Goal: Navigation & Orientation: Find specific page/section

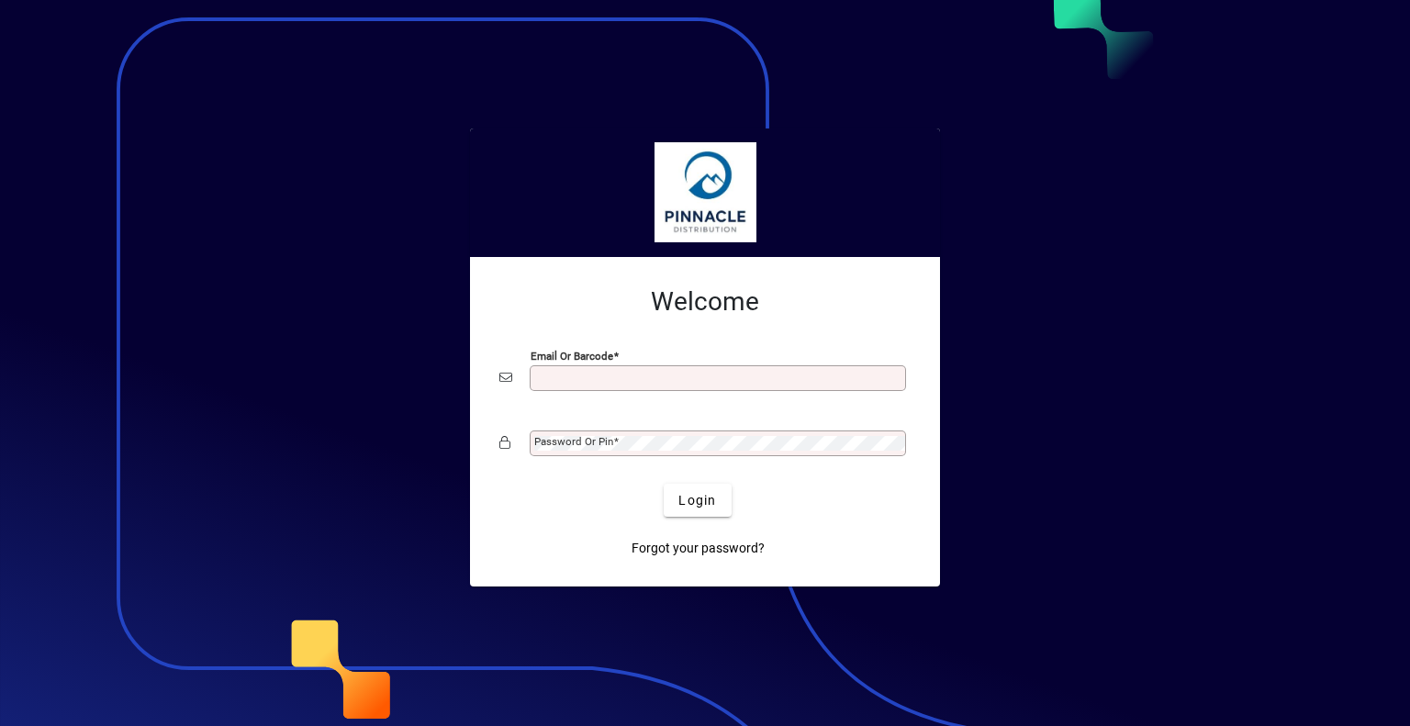
click at [691, 385] on input "Email or Barcode" at bounding box center [719, 378] width 371 height 15
type input "**********"
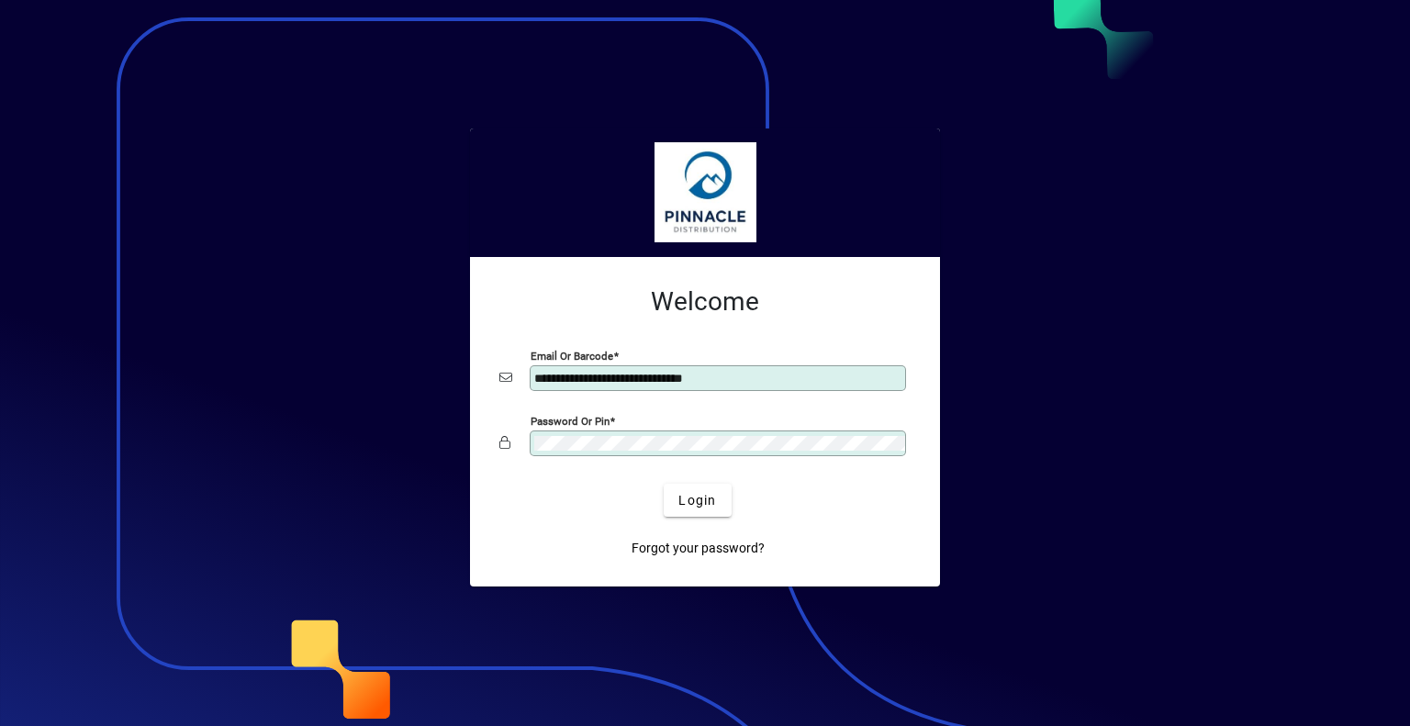
click at [664, 484] on button "Login" at bounding box center [697, 500] width 67 height 33
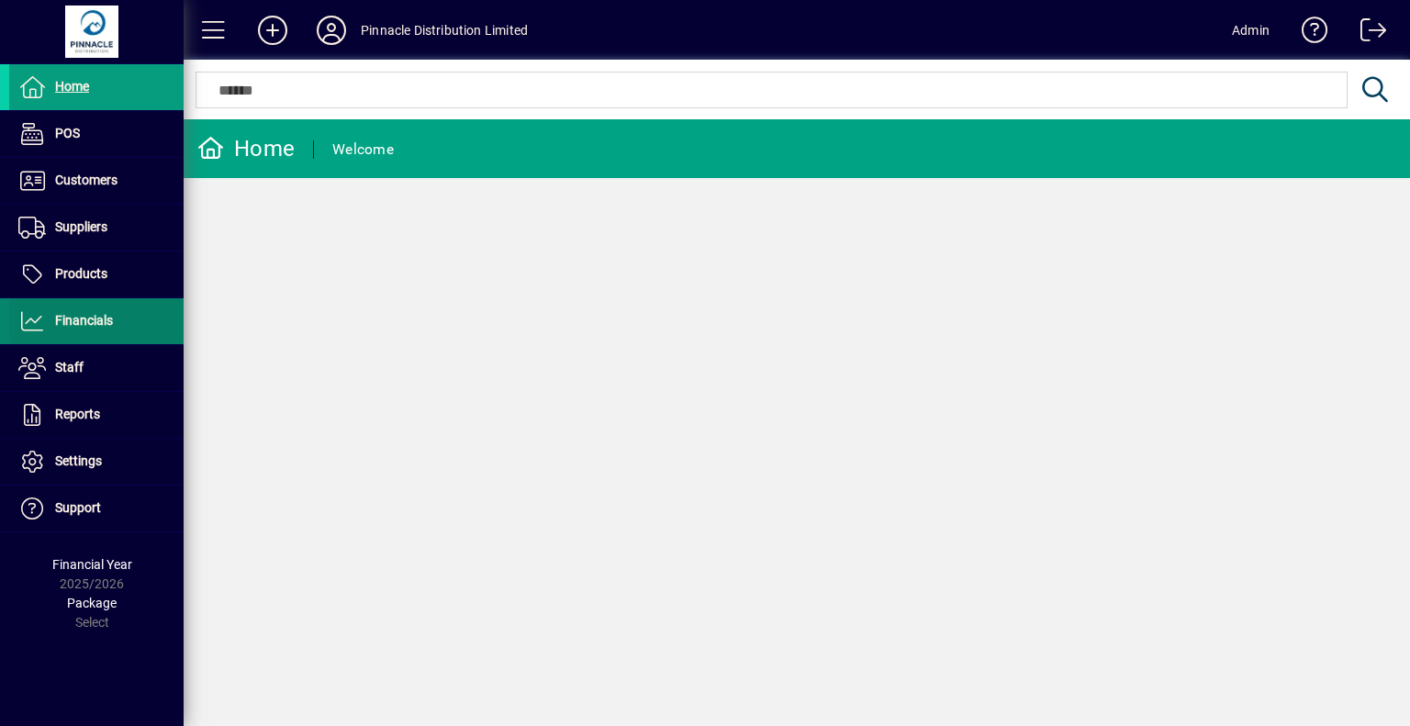
click at [106, 320] on span "Financials" at bounding box center [84, 320] width 58 height 15
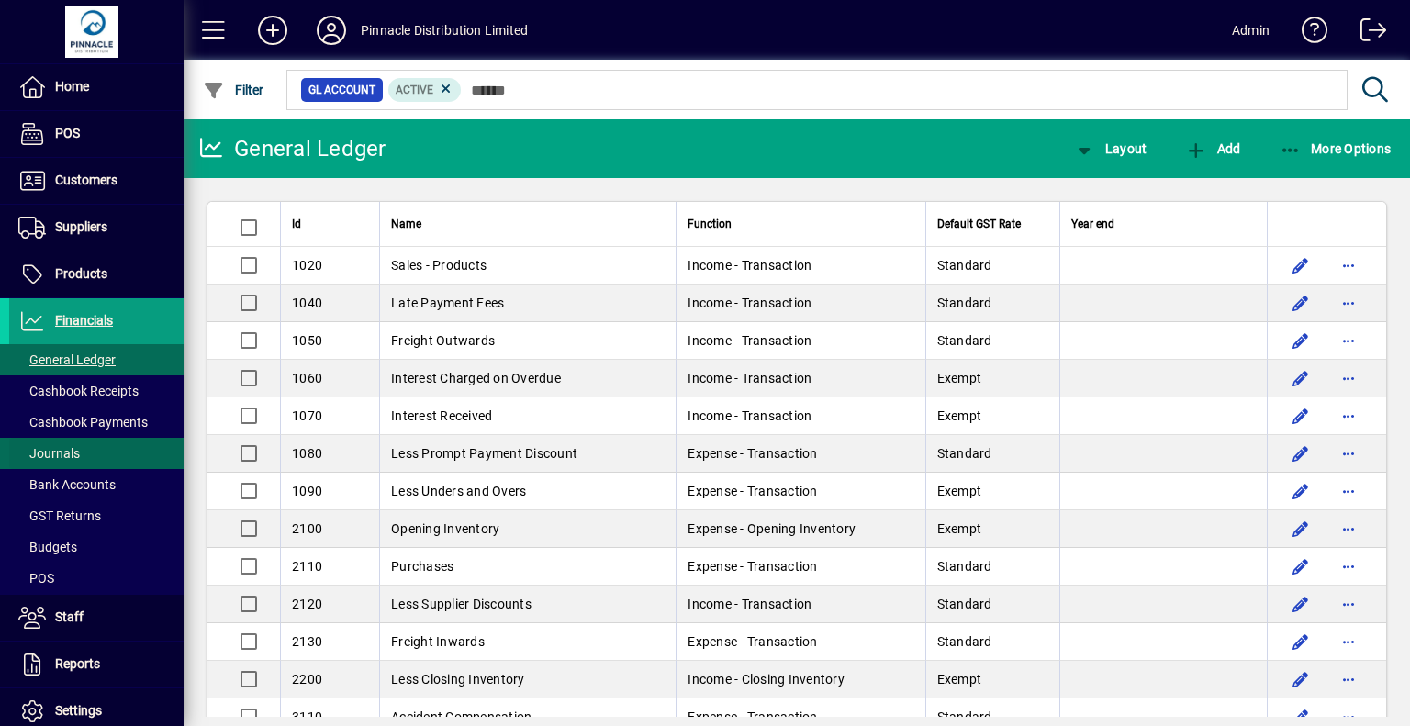
click at [99, 444] on span at bounding box center [96, 454] width 174 height 44
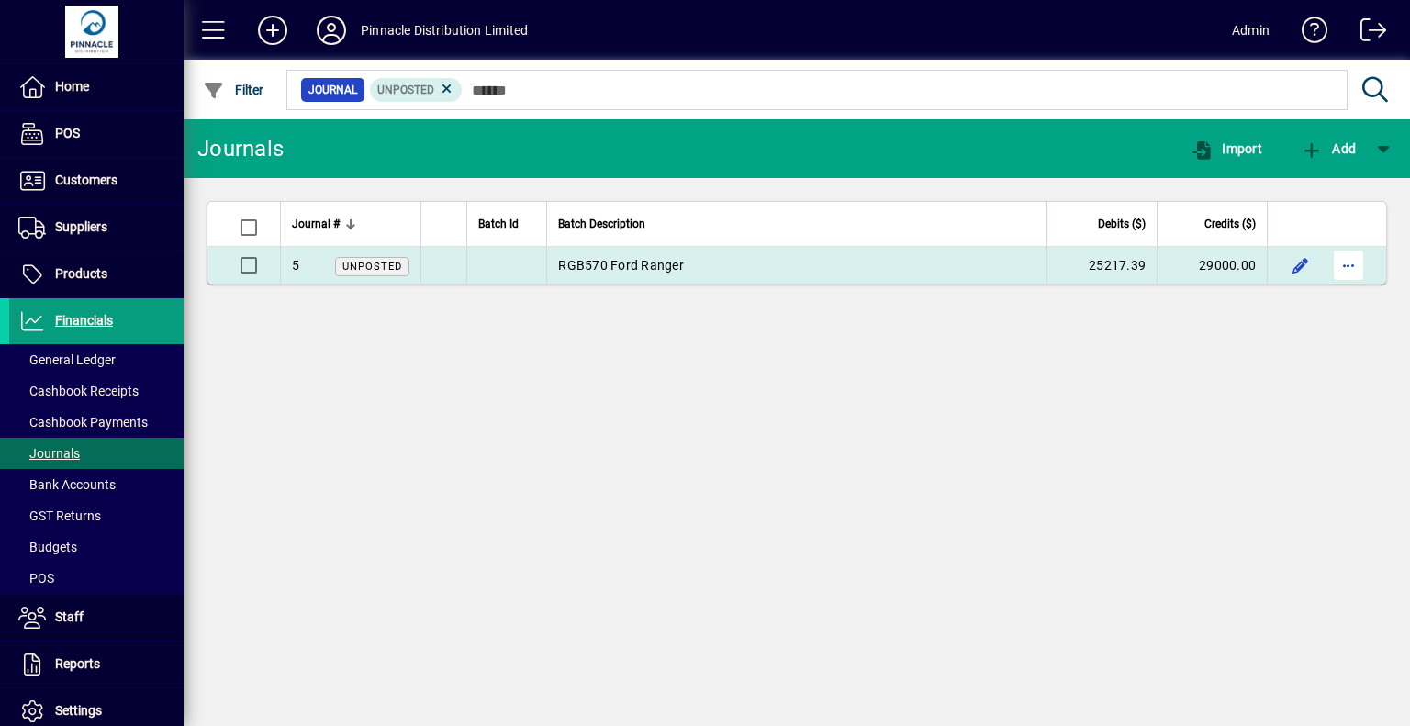
click at [1346, 262] on span "button" at bounding box center [1349, 265] width 44 height 44
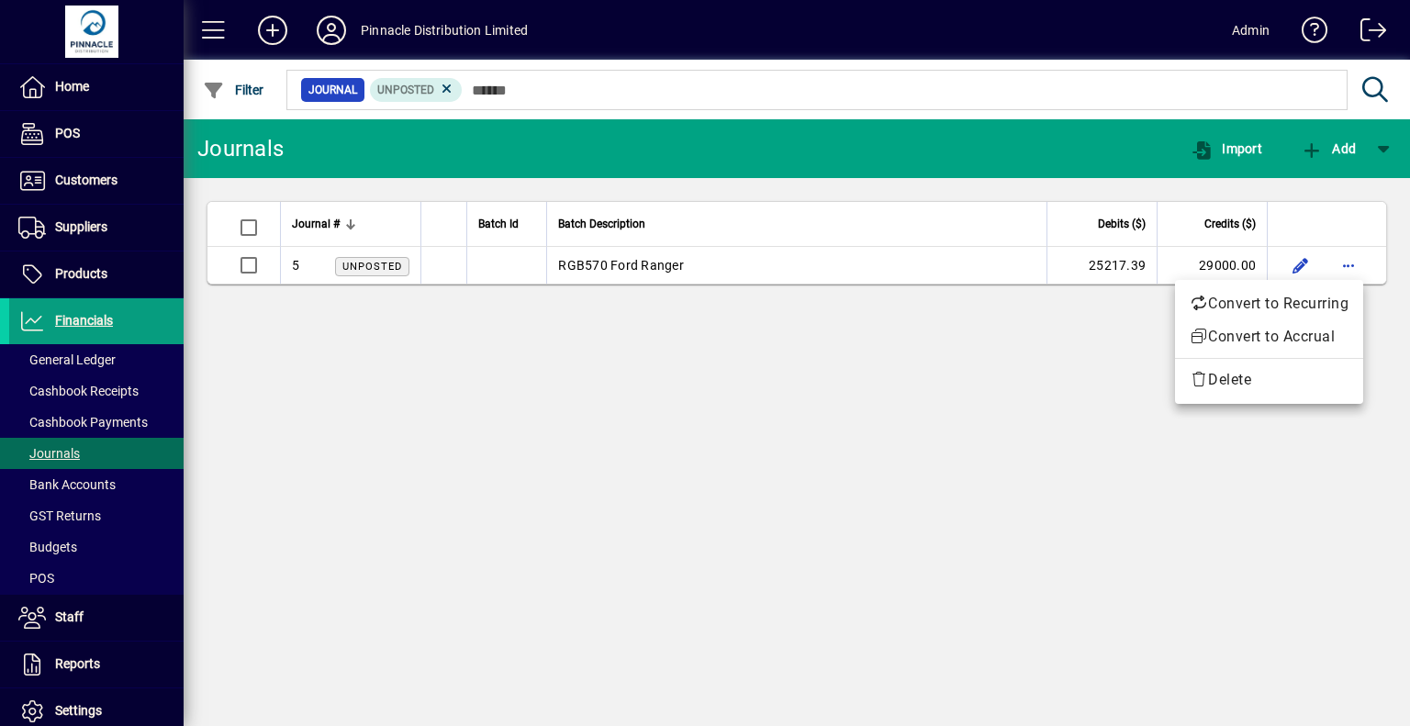
click at [804, 385] on div at bounding box center [705, 363] width 1410 height 726
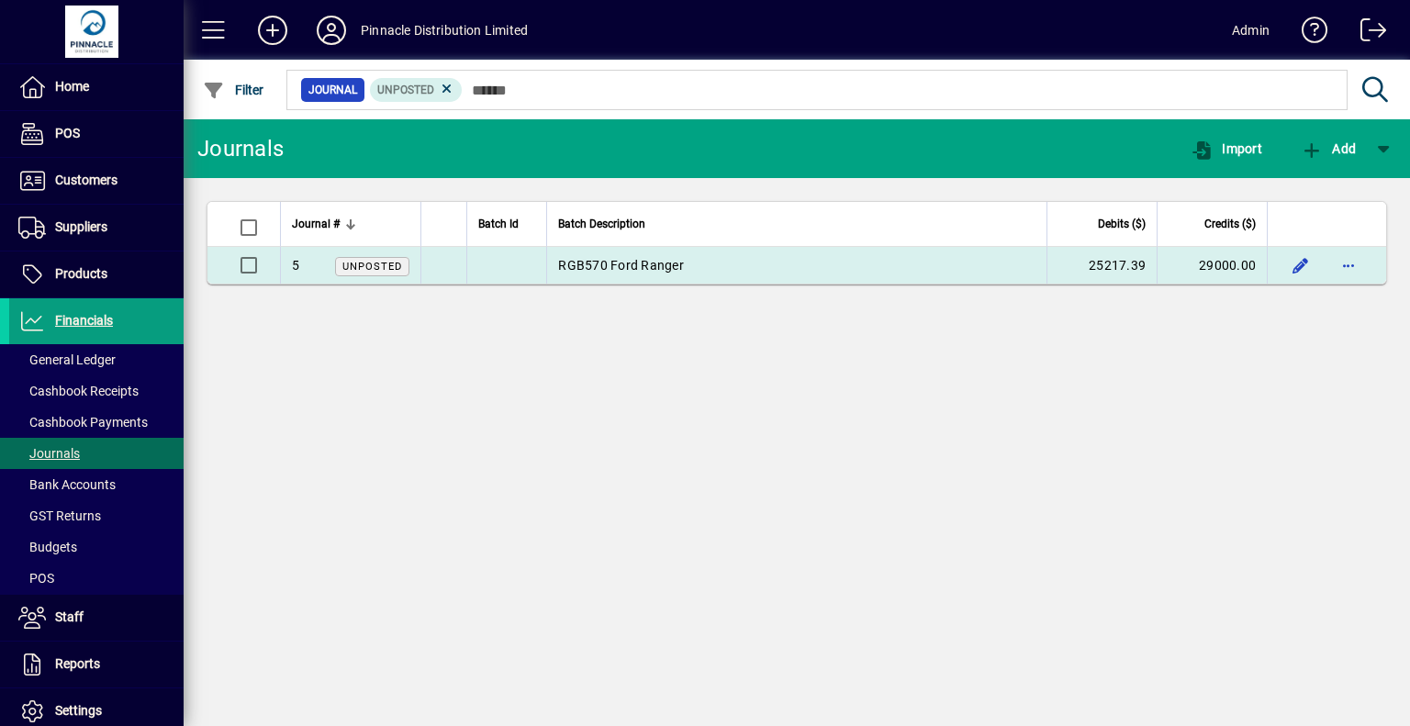
click at [792, 272] on td "RGB570 Ford Ranger" at bounding box center [796, 265] width 500 height 37
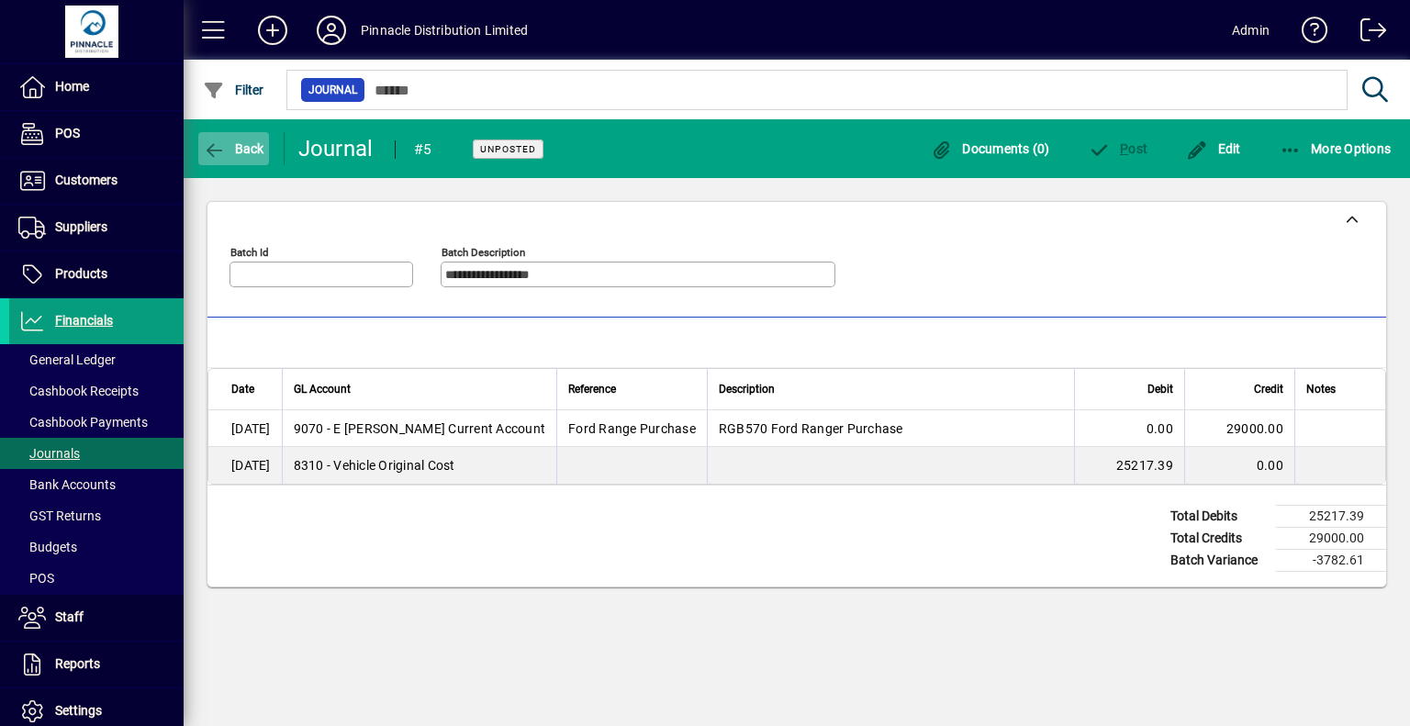
click at [250, 155] on span "Back" at bounding box center [234, 148] width 62 height 15
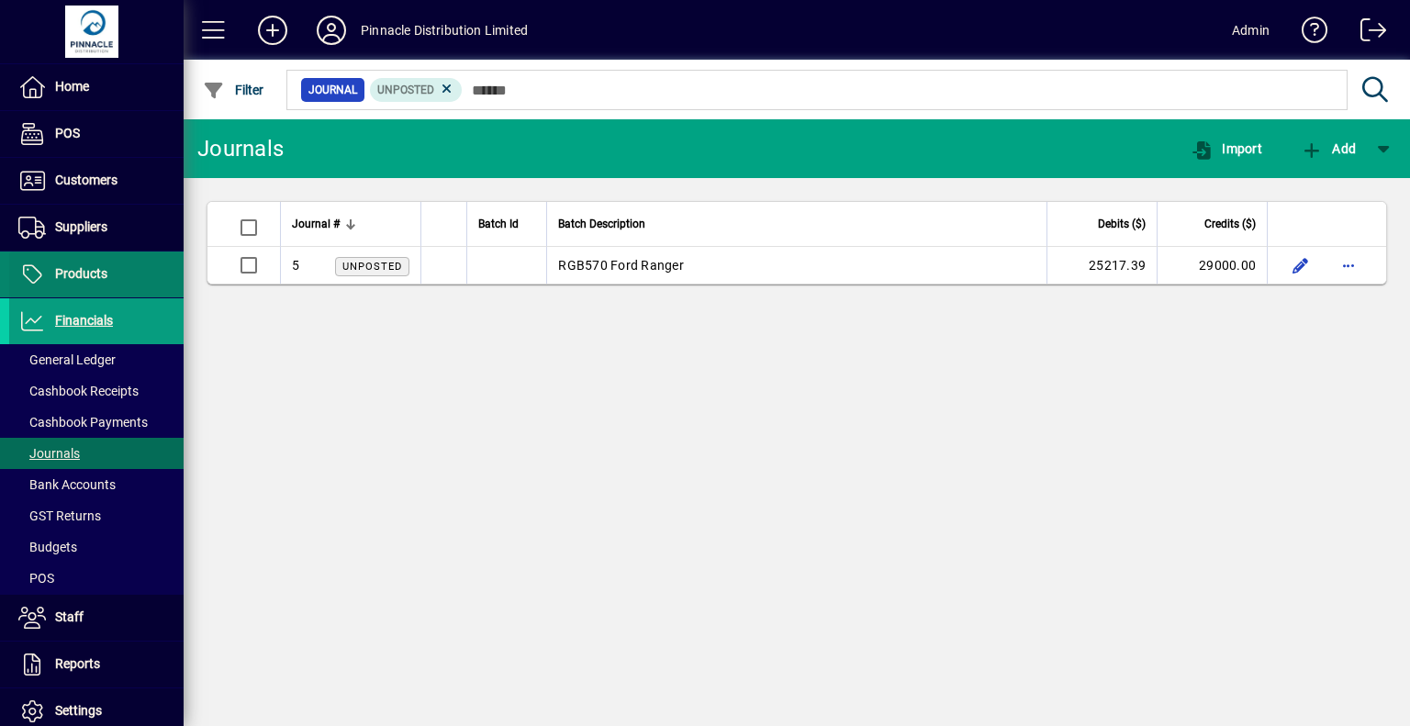
click at [98, 266] on span "Products" at bounding box center [81, 273] width 52 height 15
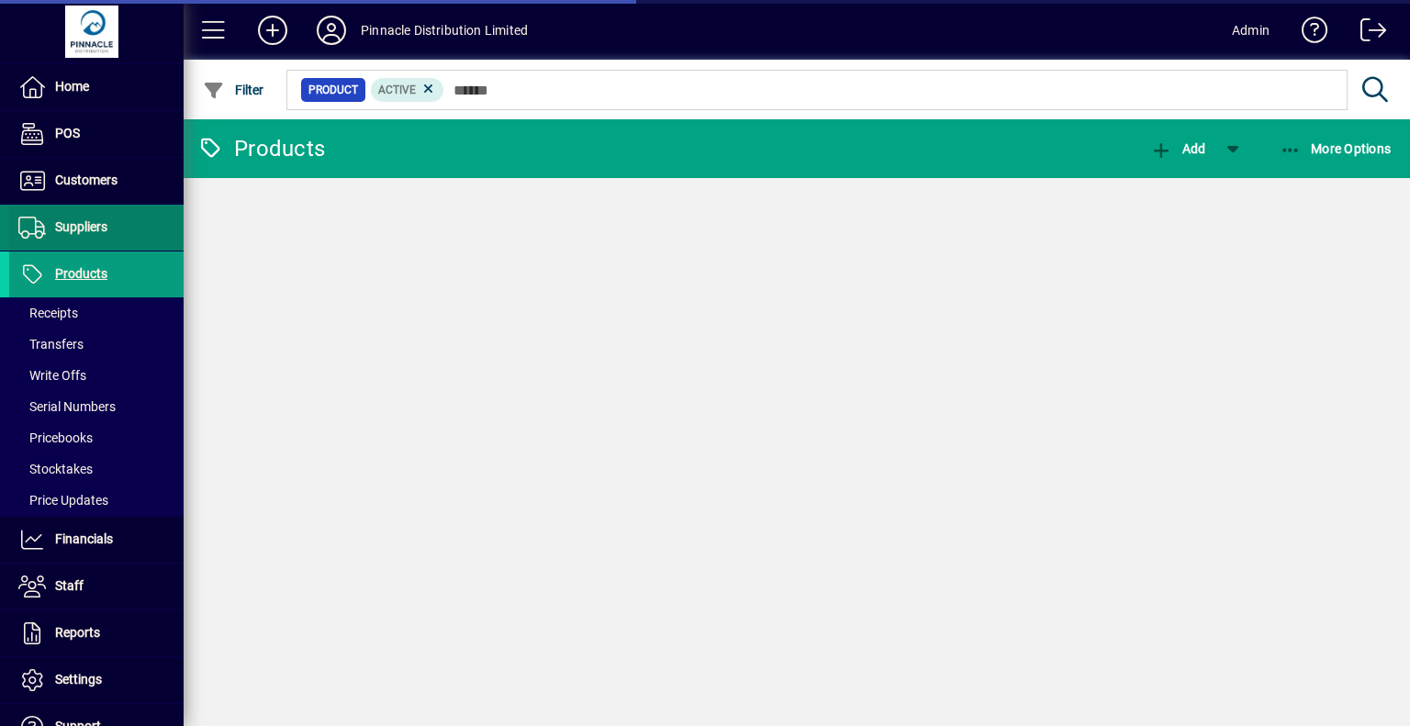
click at [95, 222] on span "Suppliers" at bounding box center [81, 226] width 52 height 15
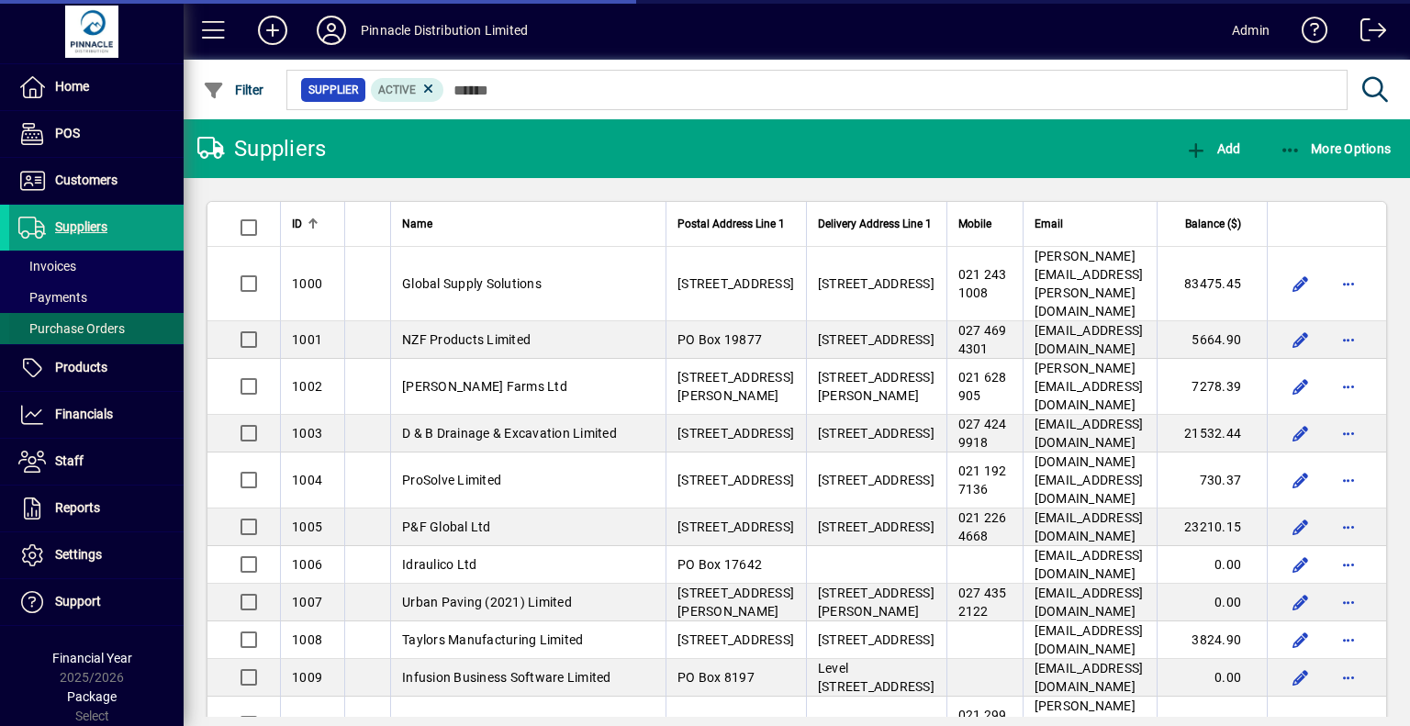
click at [75, 326] on span "Purchase Orders" at bounding box center [71, 328] width 107 height 15
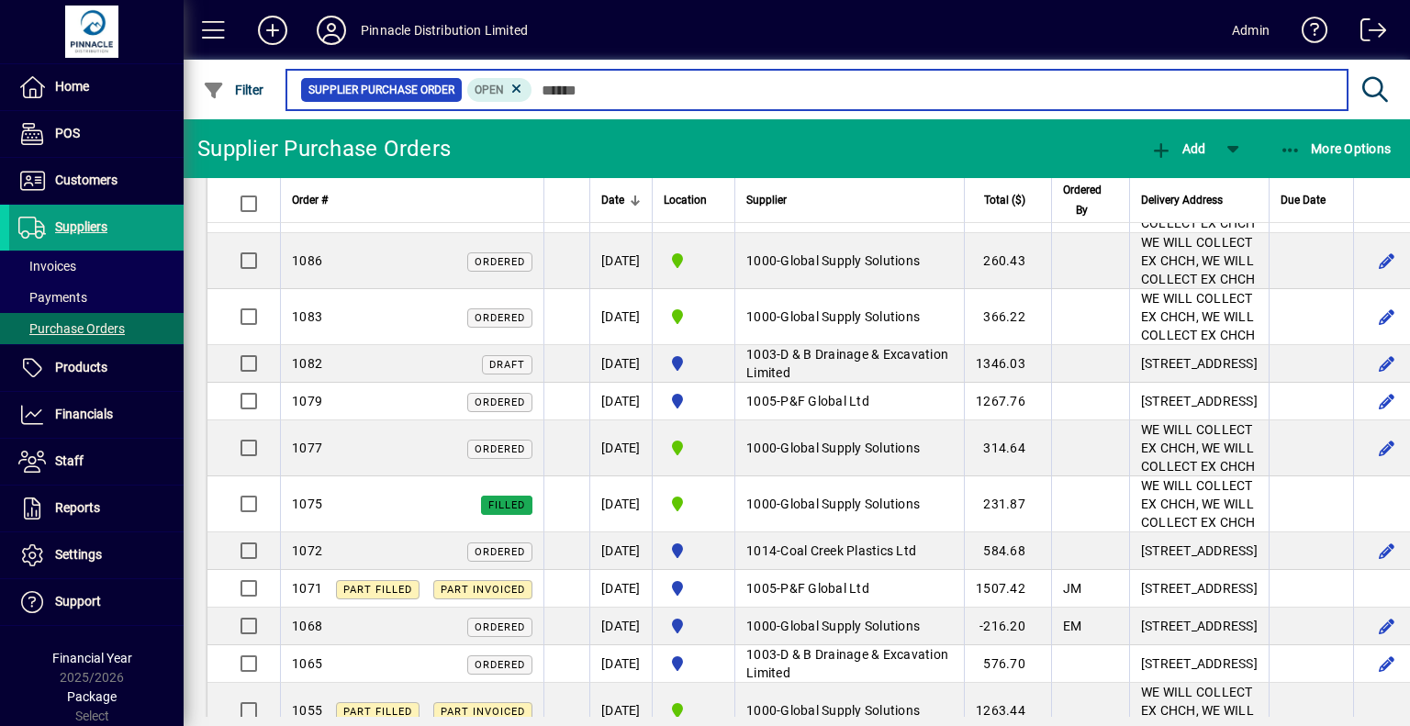
scroll to position [459, 0]
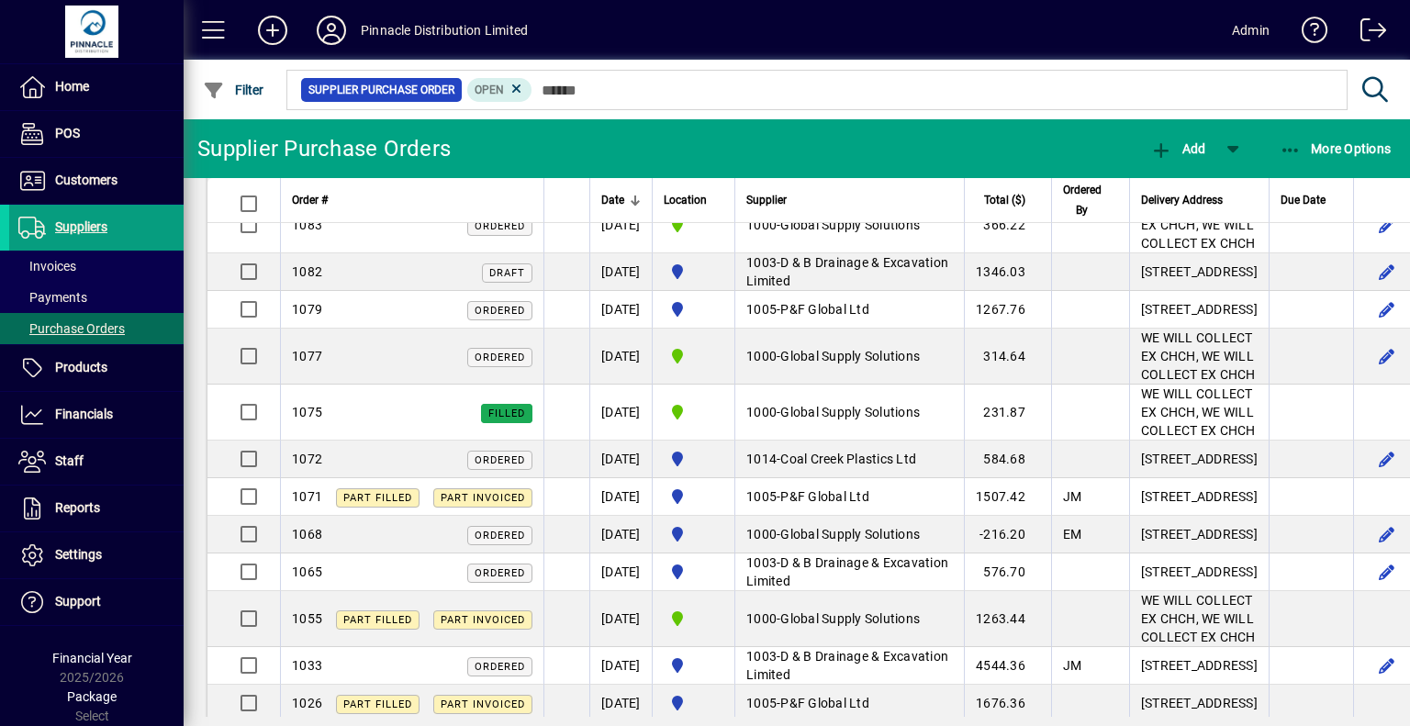
click at [893, 85] on td "1001 - NZF Products Limited" at bounding box center [850, 57] width 230 height 56
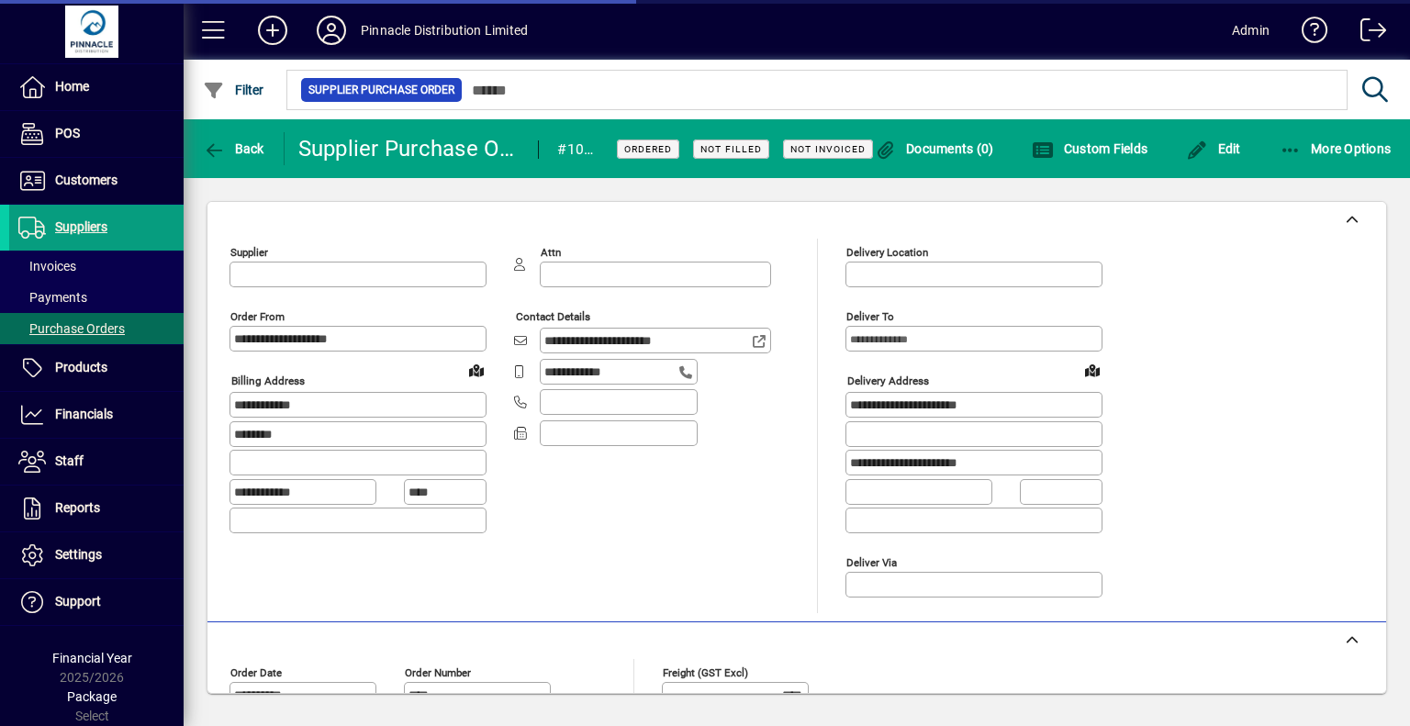
type input "**********"
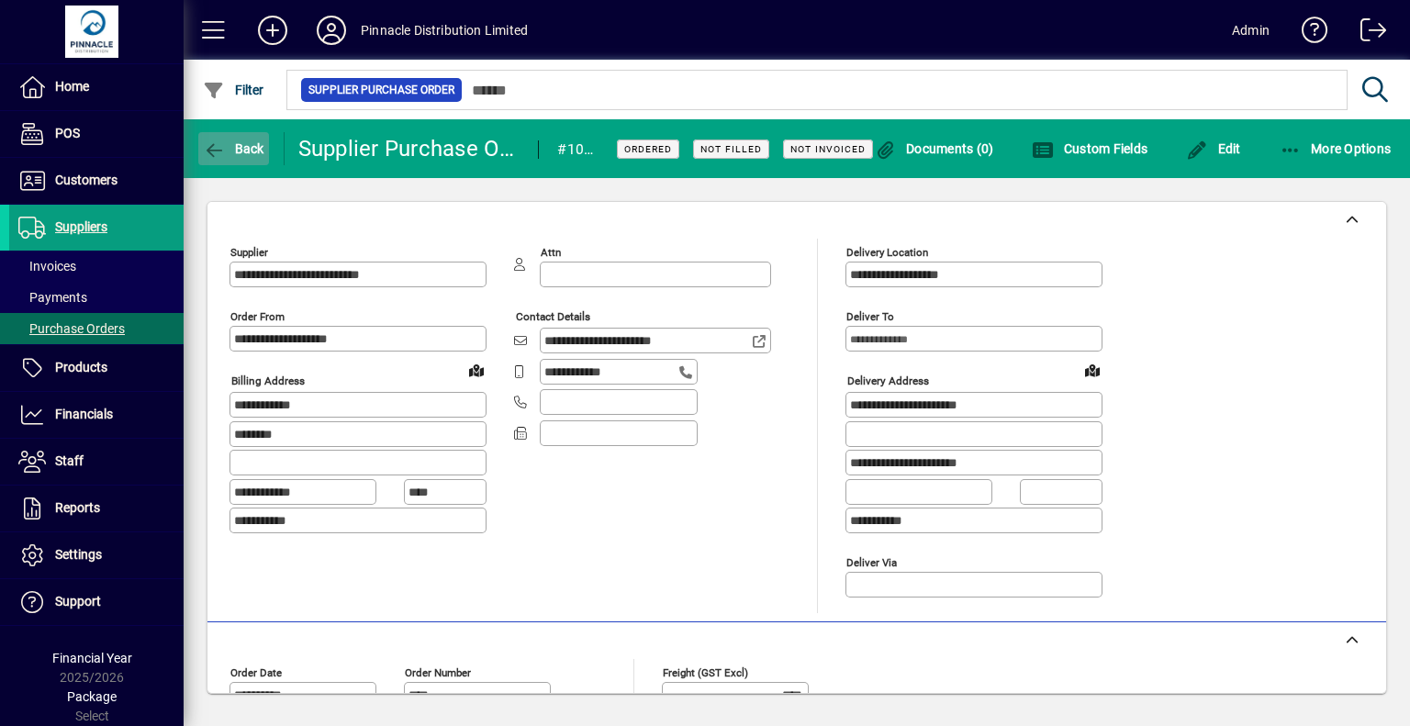
click at [233, 142] on span "Back" at bounding box center [234, 148] width 62 height 15
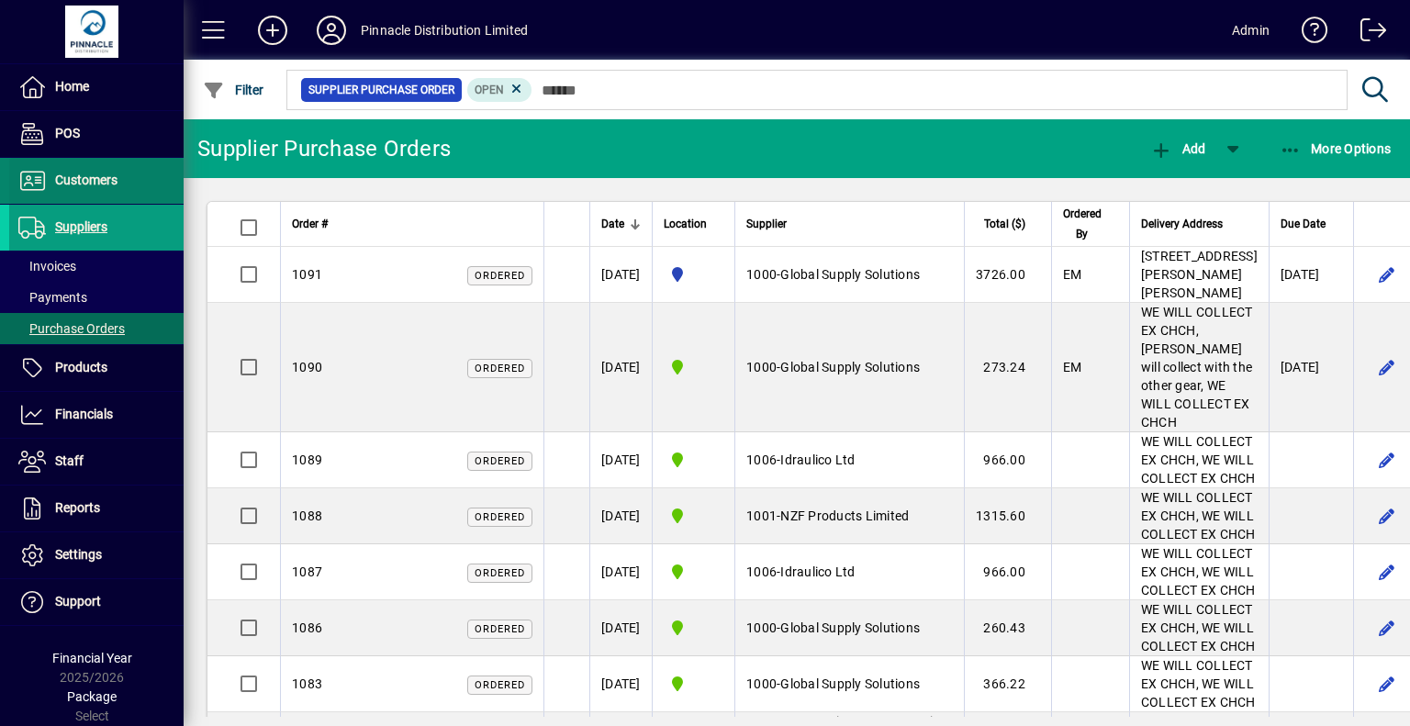
click at [106, 186] on span "Customers" at bounding box center [63, 181] width 108 height 22
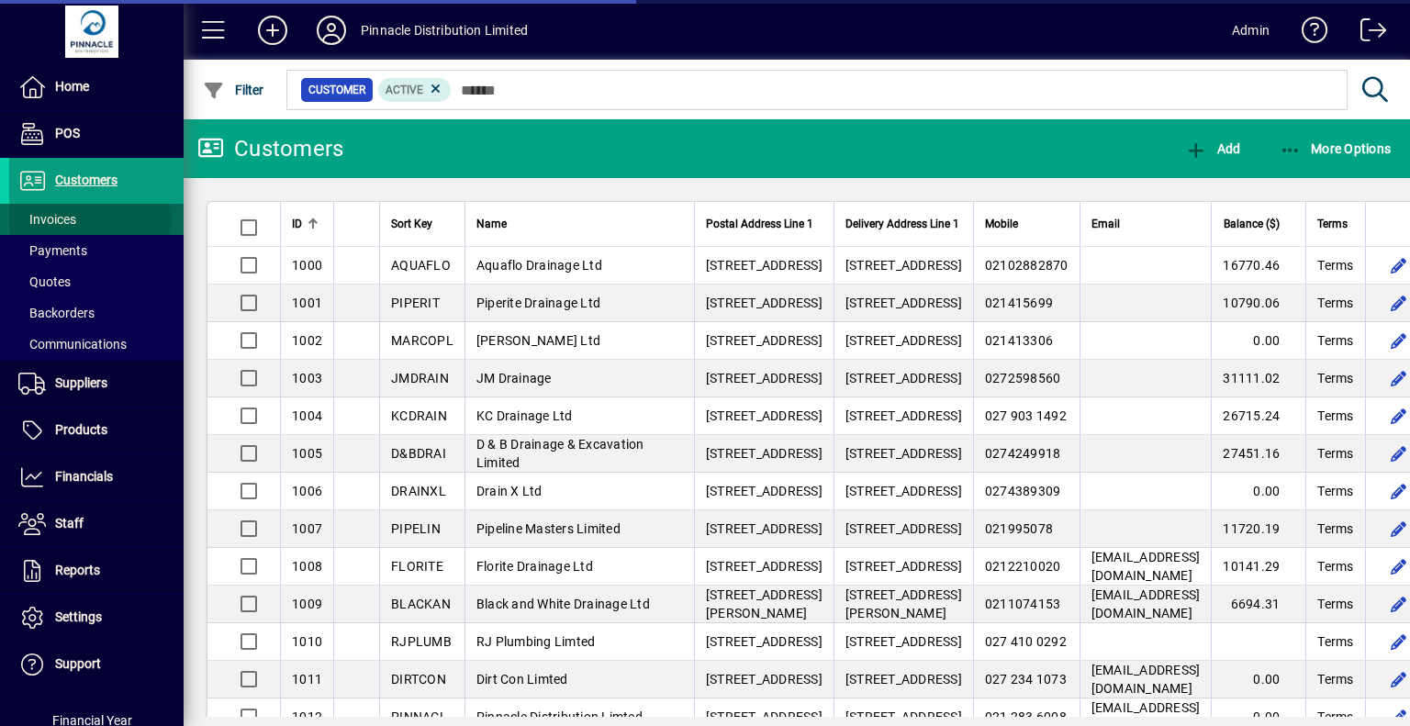
click at [55, 218] on span "Invoices" at bounding box center [47, 219] width 58 height 15
